Goal: Task Accomplishment & Management: Manage account settings

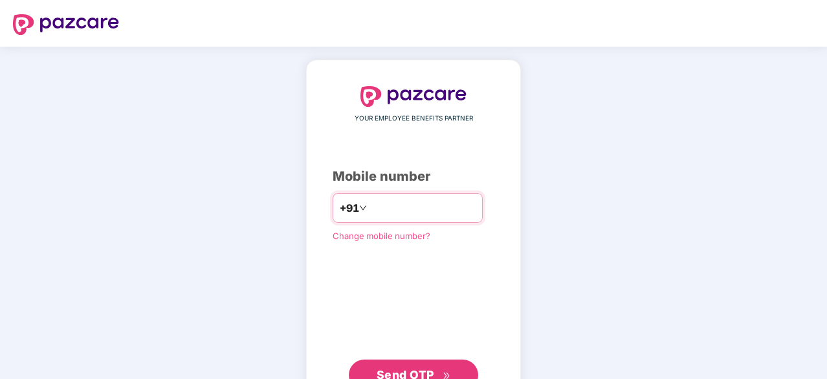
click at [405, 221] on div "+91" at bounding box center [408, 208] width 150 height 30
click at [423, 209] on input "number" at bounding box center [423, 207] width 106 height 21
click at [395, 208] on input "number" at bounding box center [423, 207] width 106 height 21
type input "**********"
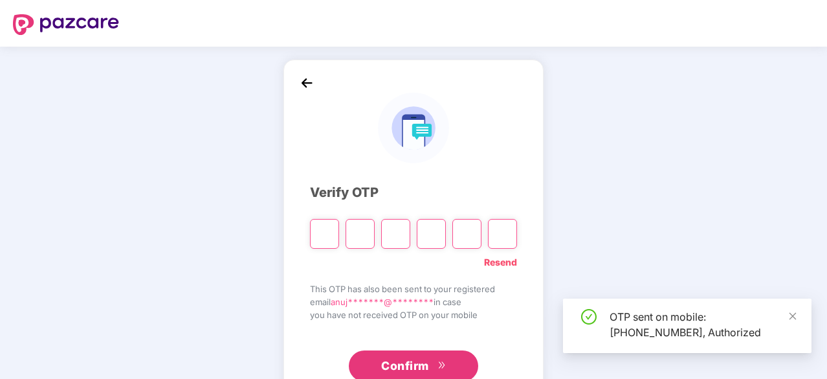
click at [337, 235] on input "Please enter verification code. Digit 1" at bounding box center [324, 234] width 29 height 30
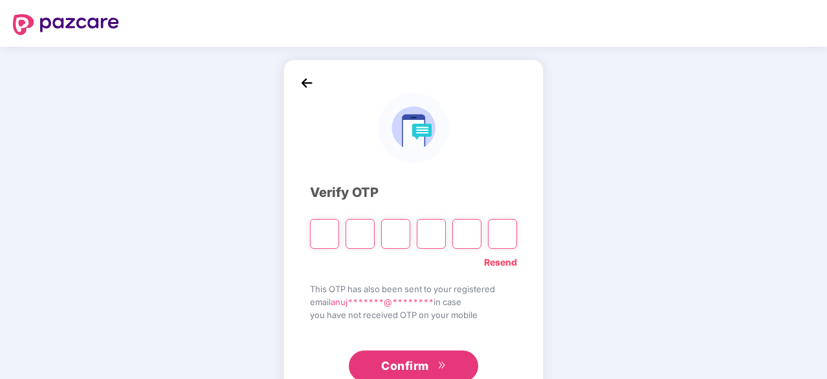
type input "*"
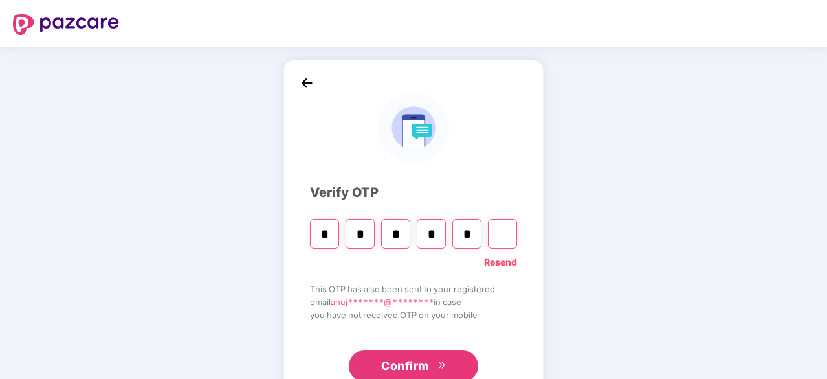
type input "*"
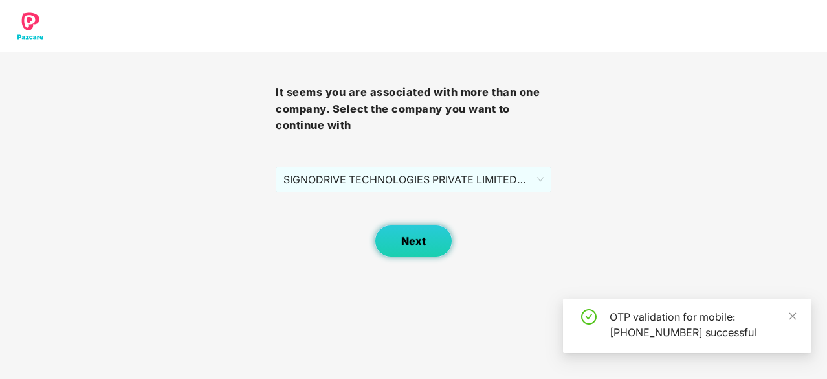
click at [405, 238] on span "Next" at bounding box center [413, 241] width 25 height 12
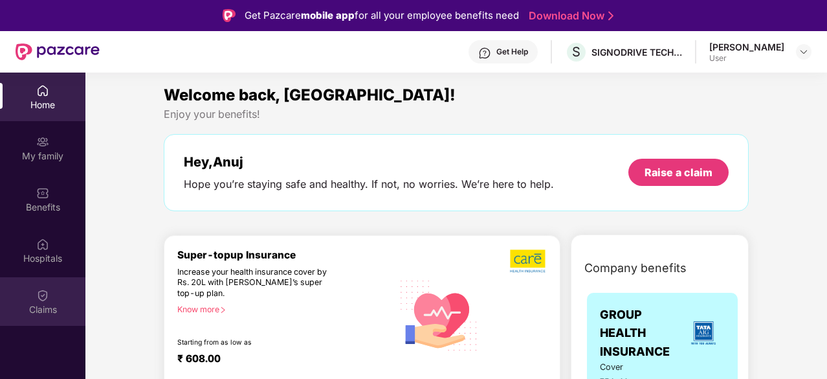
click at [34, 297] on div "Claims" at bounding box center [42, 301] width 85 height 49
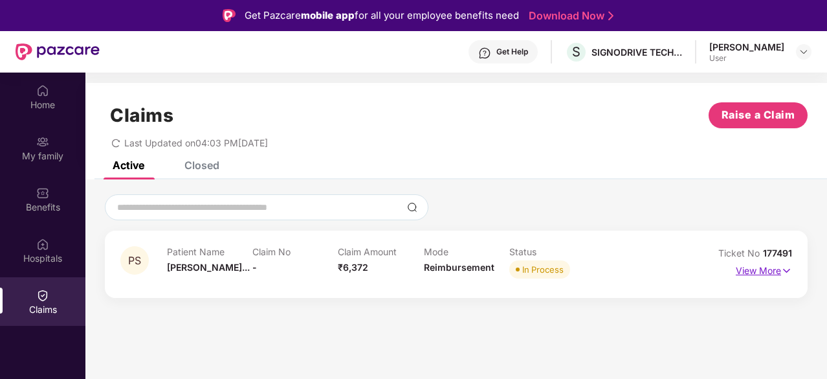
click at [786, 267] on img at bounding box center [786, 270] width 11 height 14
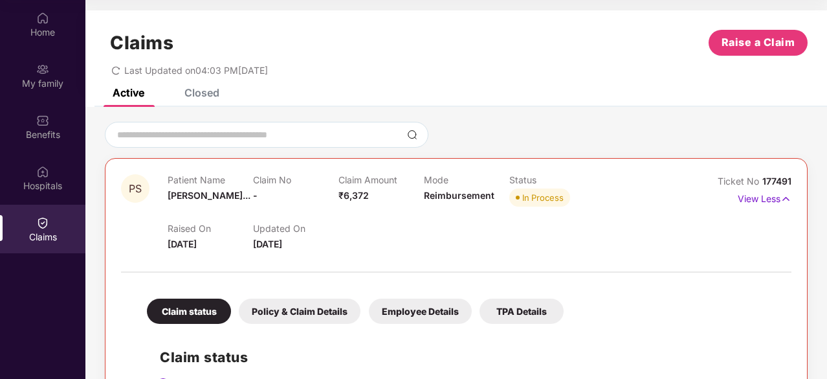
click at [118, 71] on icon "redo" at bounding box center [115, 70] width 9 height 9
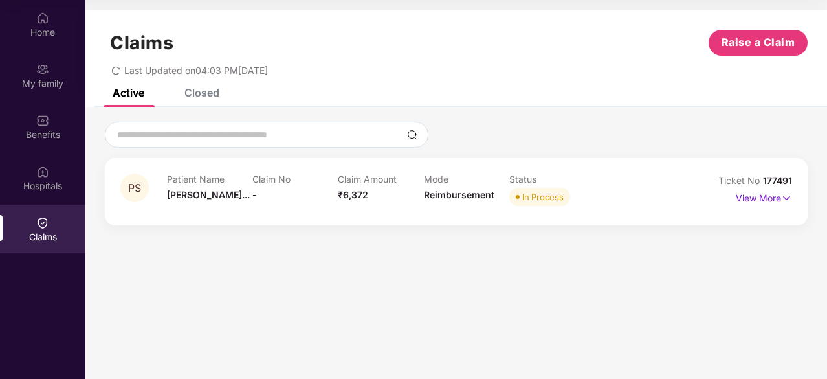
click at [355, 186] on div "Claim Amount ₹6,372" at bounding box center [380, 191] width 85 height 36
